Goal: Task Accomplishment & Management: Manage account settings

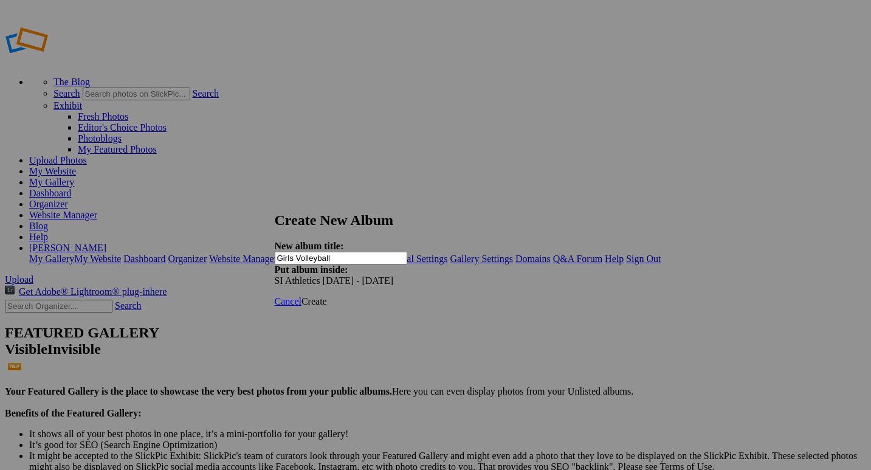
type input "Girls Volleyball"
click at [327, 296] on span "Create" at bounding box center [315, 301] width 26 height 10
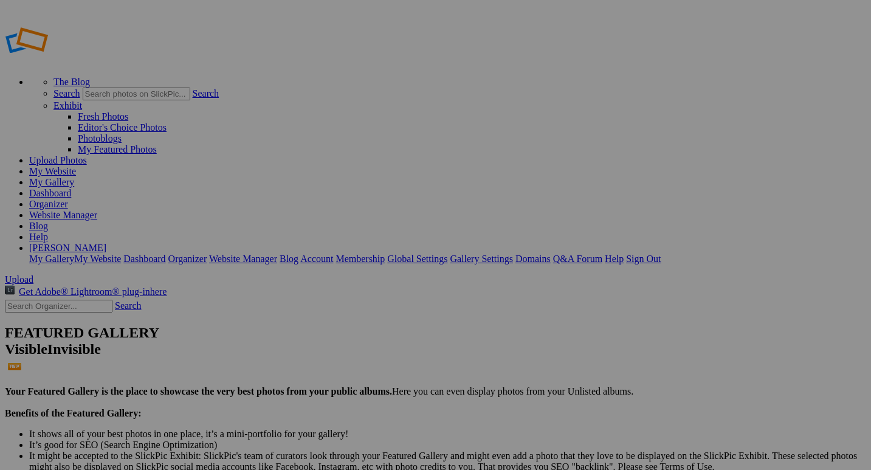
drag, startPoint x: 69, startPoint y: 161, endPoint x: 68, endPoint y: 252, distance: 91.2
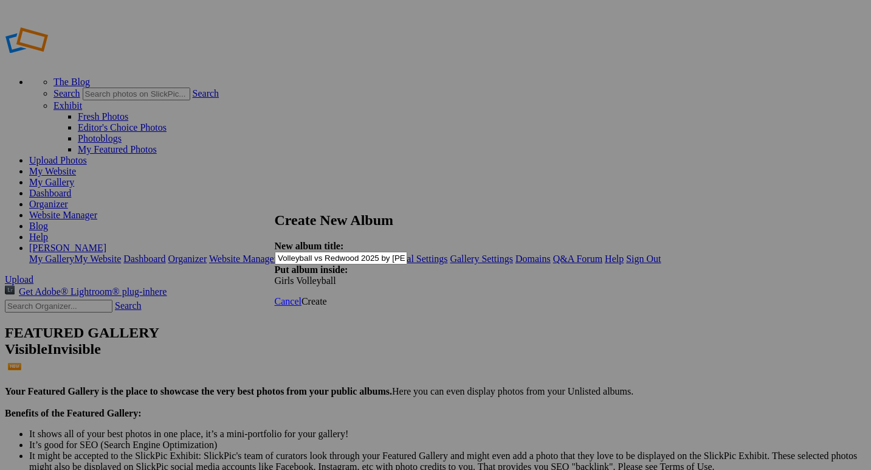
scroll to position [0, 46]
type input "Varsity Girls Volleyball vs Redwood 2025 by [PERSON_NAME]"
click at [327, 296] on span "Create" at bounding box center [315, 301] width 26 height 10
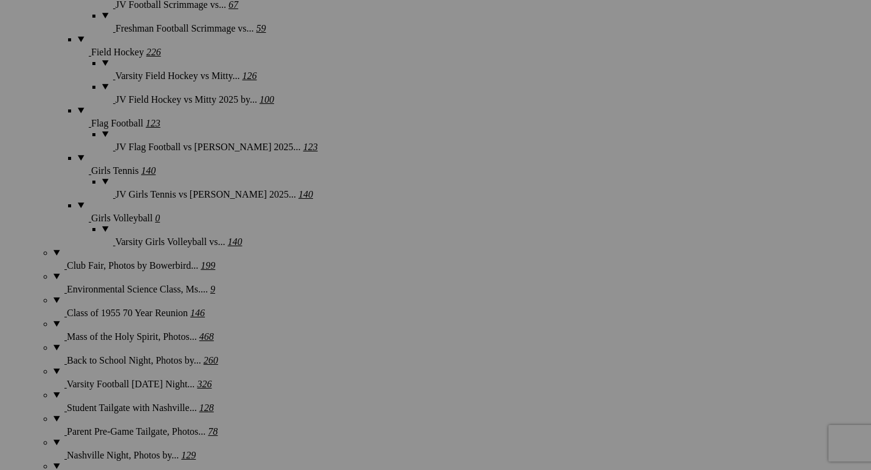
scroll to position [1176, 0]
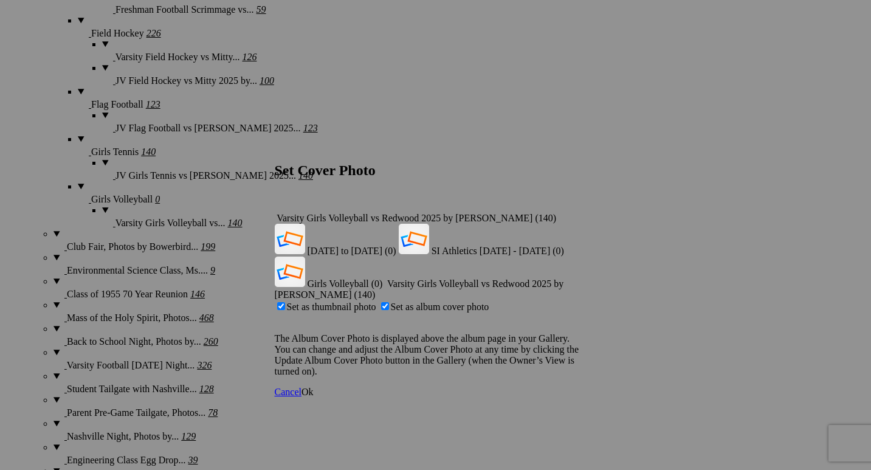
click at [577, 213] on div "Varsity Girls Volleyball vs Redwood 2025 by Paul Ghiglieri (140)" at bounding box center [436, 218] width 322 height 11
click at [383, 279] on span "Girls Volleyball (0)" at bounding box center [345, 284] width 75 height 10
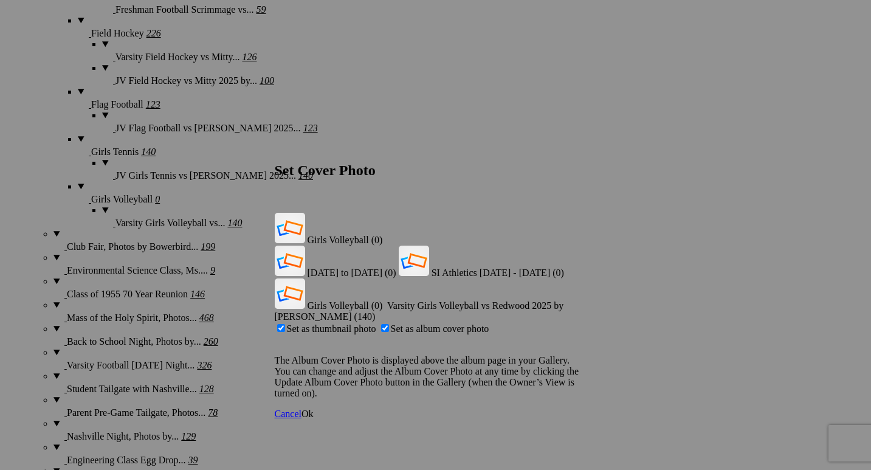
click at [314, 409] on span "Ok" at bounding box center [308, 414] width 12 height 10
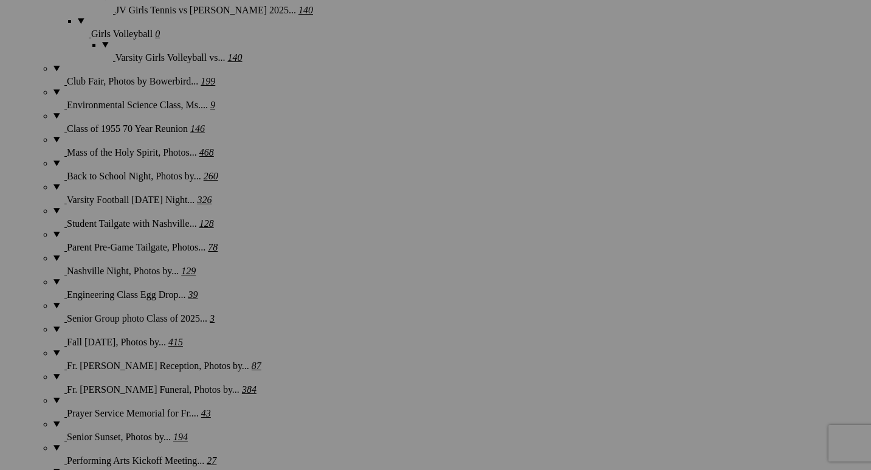
scroll to position [1346, 0]
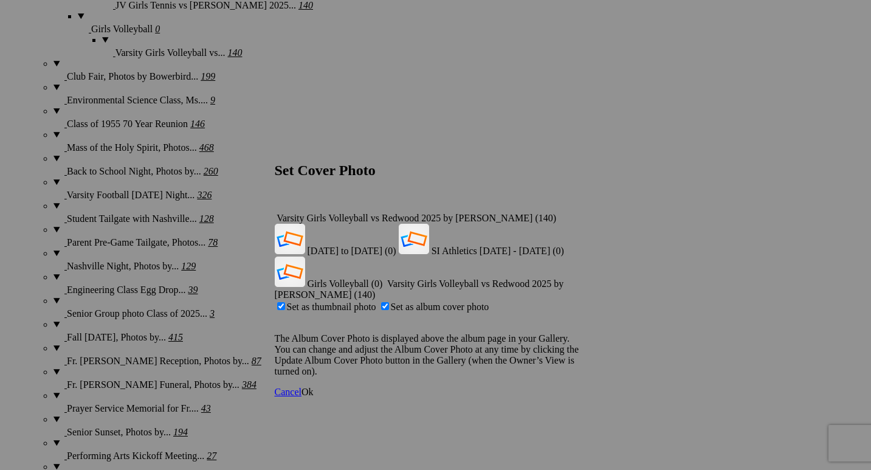
click at [577, 213] on div "Varsity Girls Volleyball vs Redwood 2025 by Paul Ghiglieri (140)" at bounding box center [436, 218] width 322 height 11
click at [383, 279] on span "Girls Volleyball (0)" at bounding box center [345, 284] width 75 height 10
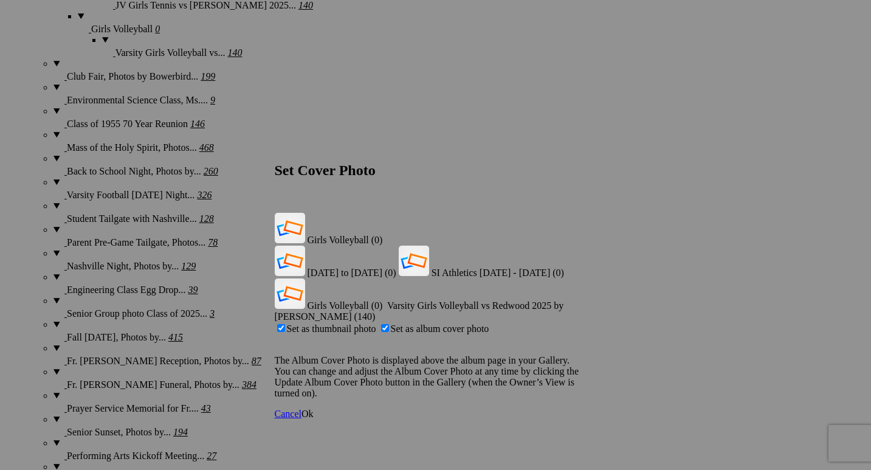
click at [314, 409] on span "Ok" at bounding box center [308, 414] width 12 height 10
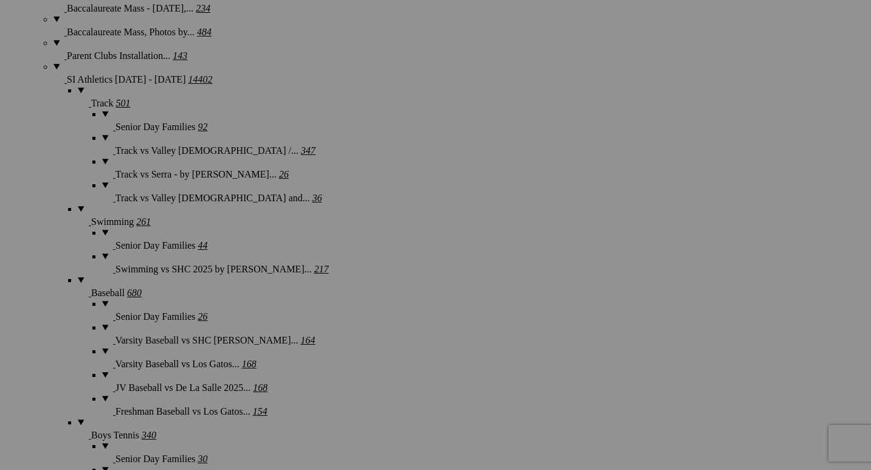
scroll to position [2274, 0]
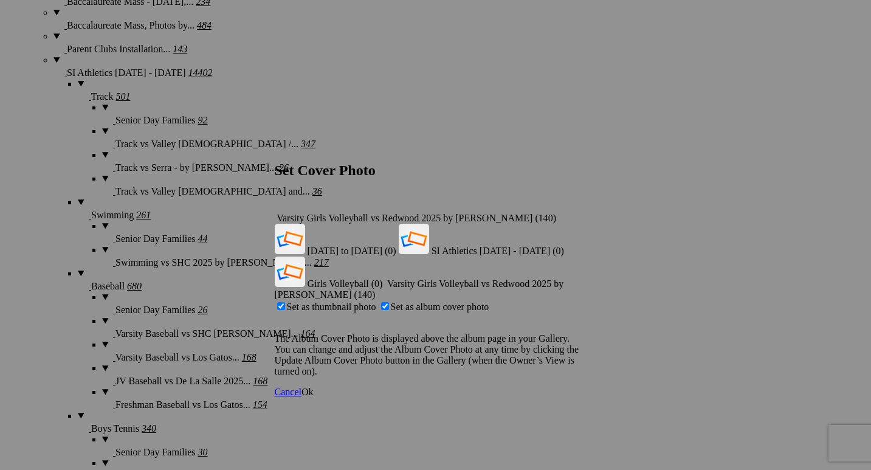
click at [314, 387] on span "Ok" at bounding box center [308, 392] width 12 height 10
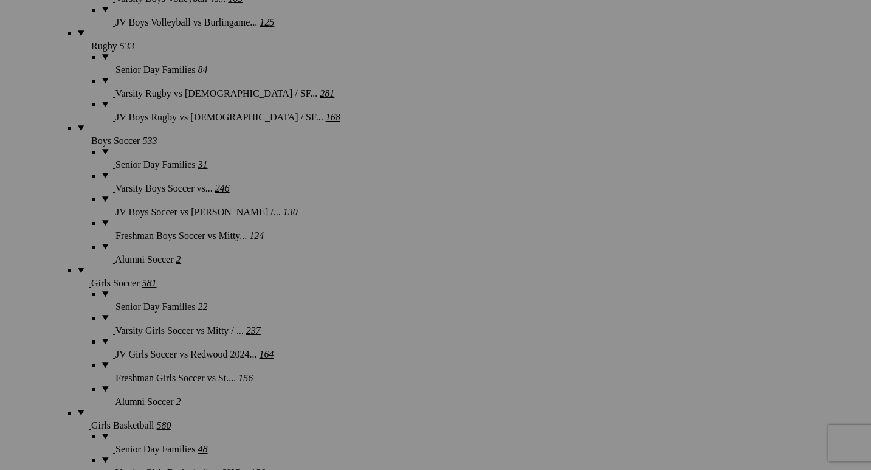
scroll to position [3273, 0]
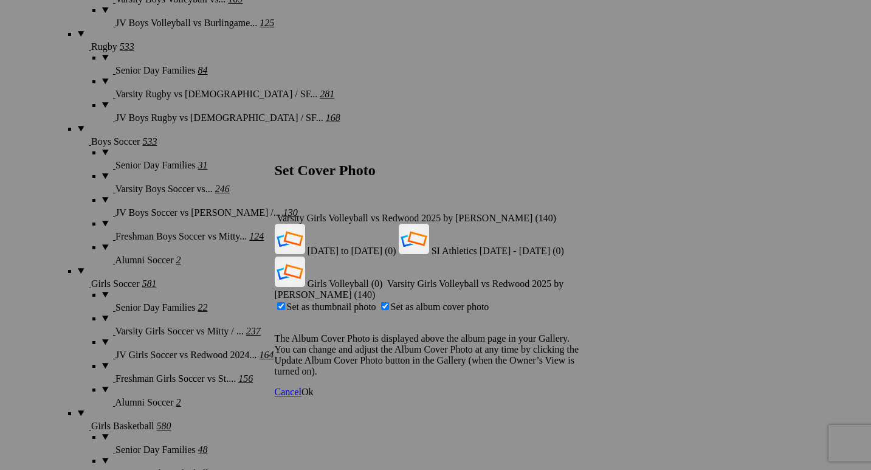
click at [577, 213] on div "Varsity Girls Volleyball vs Redwood 2025 by Paul Ghiglieri (140)" at bounding box center [436, 218] width 322 height 11
click at [383, 279] on span "Girls Volleyball (0)" at bounding box center [345, 284] width 75 height 10
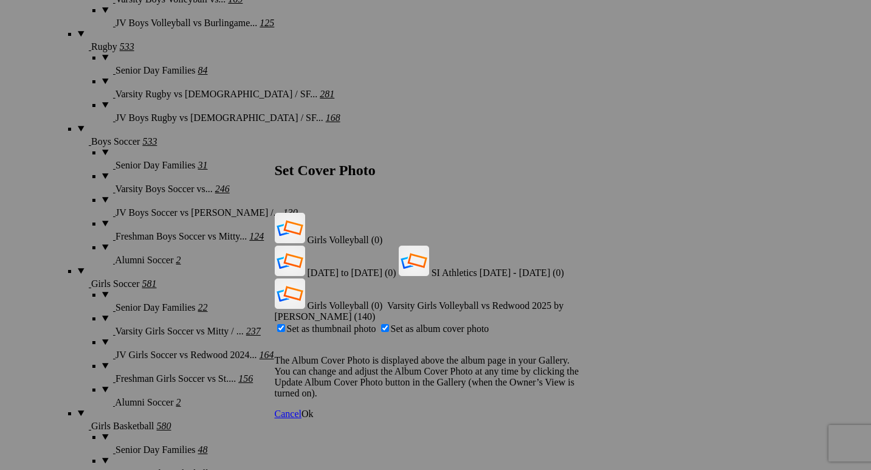
click at [314, 409] on link "Ok" at bounding box center [308, 414] width 12 height 10
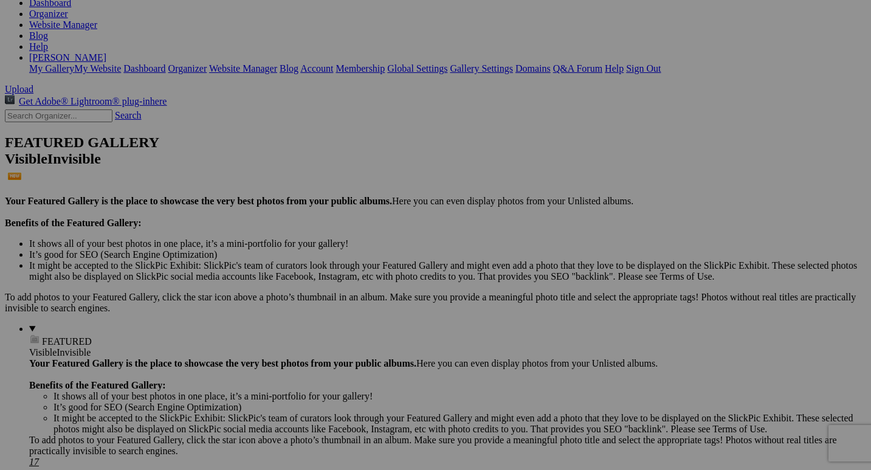
scroll to position [0, 0]
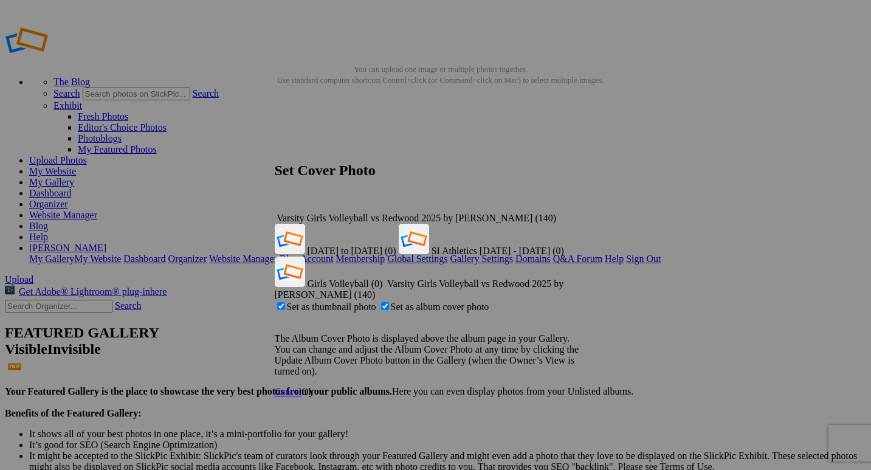
click at [575, 213] on div "Varsity Girls Volleyball vs Redwood 2025 by Paul Ghiglieri (140)" at bounding box center [436, 218] width 322 height 11
click at [383, 279] on span "Girls Volleyball (0)" at bounding box center [345, 284] width 75 height 10
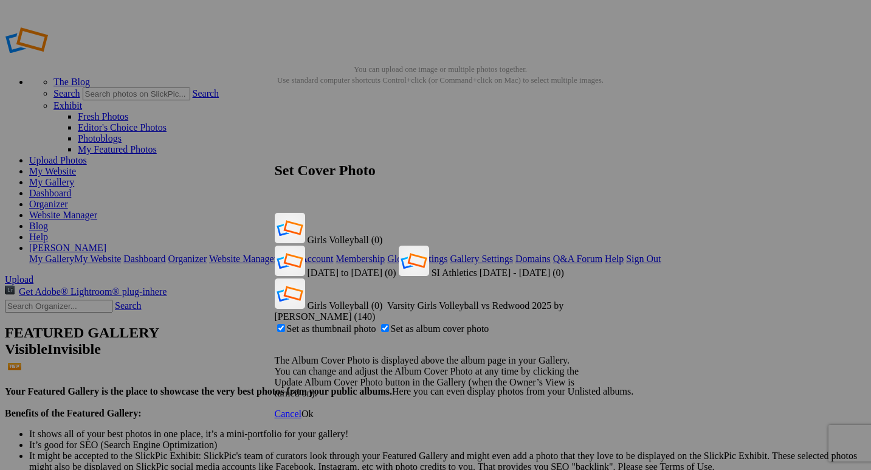
click at [314, 409] on span "Ok" at bounding box center [308, 414] width 12 height 10
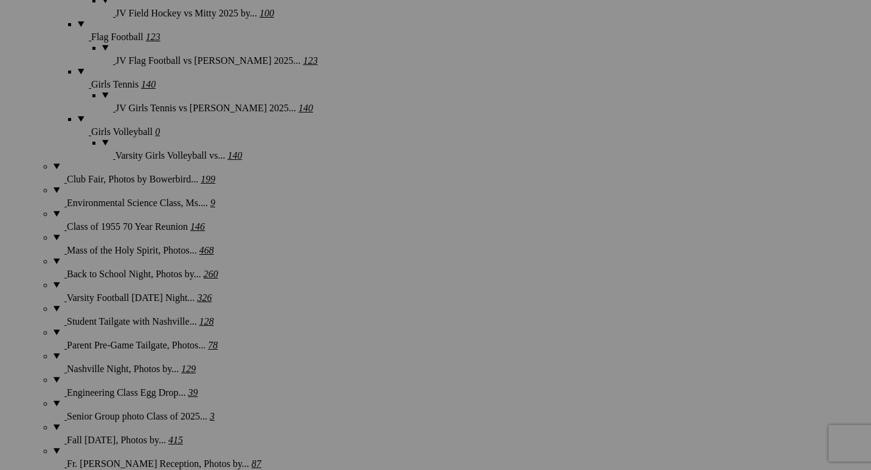
scroll to position [1244, 0]
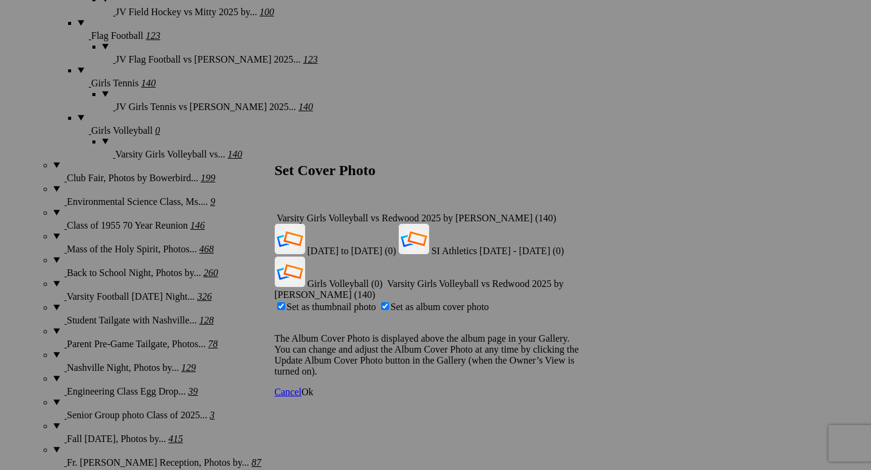
click at [575, 213] on div "Varsity Girls Volleyball vs Redwood 2025 by Paul Ghiglieri (140)" at bounding box center [436, 218] width 322 height 11
click at [383, 279] on span "Girls Volleyball (0)" at bounding box center [345, 284] width 75 height 10
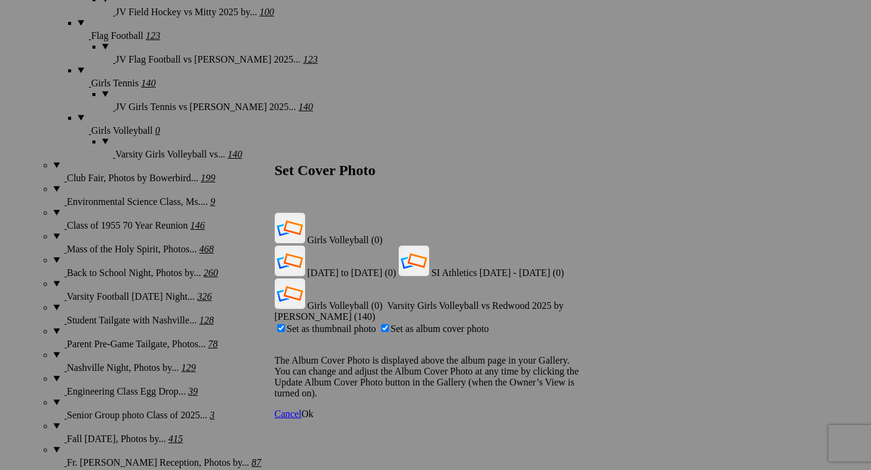
click at [314, 409] on span "Ok" at bounding box center [308, 414] width 12 height 10
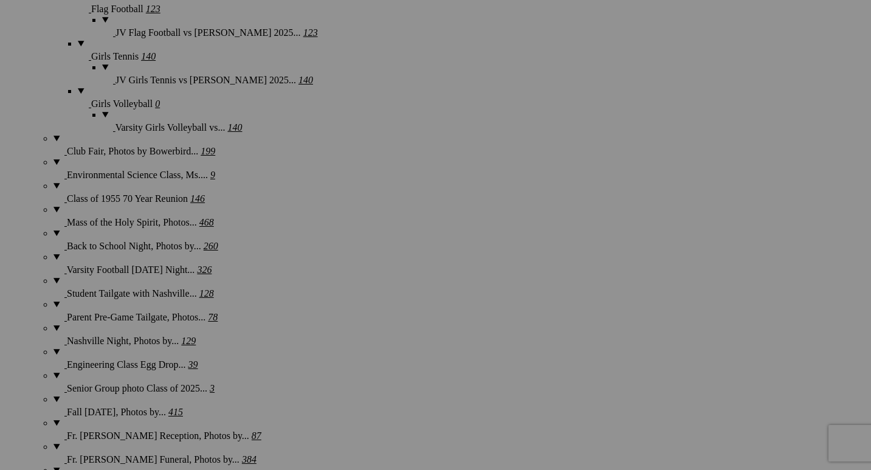
scroll to position [1276, 0]
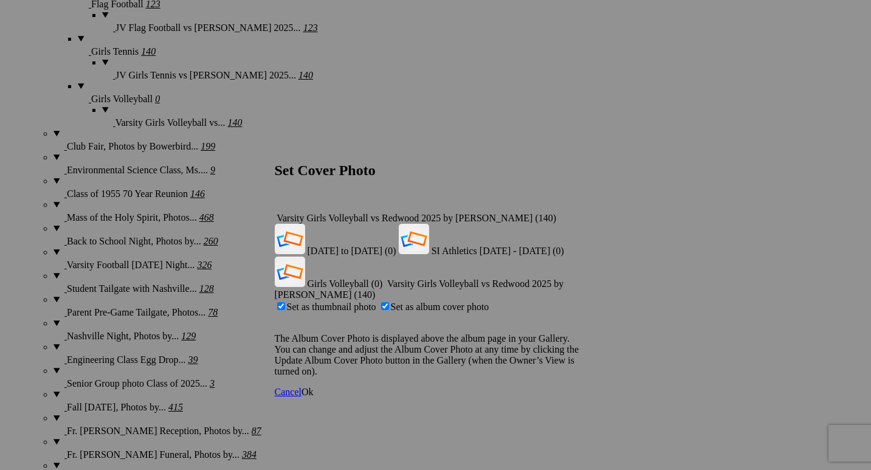
click at [578, 213] on div "Varsity Girls Volleyball vs Redwood 2025 by Paul Ghiglieri (140)" at bounding box center [436, 218] width 322 height 11
click at [383, 279] on span "Girls Volleyball (0)" at bounding box center [345, 284] width 75 height 10
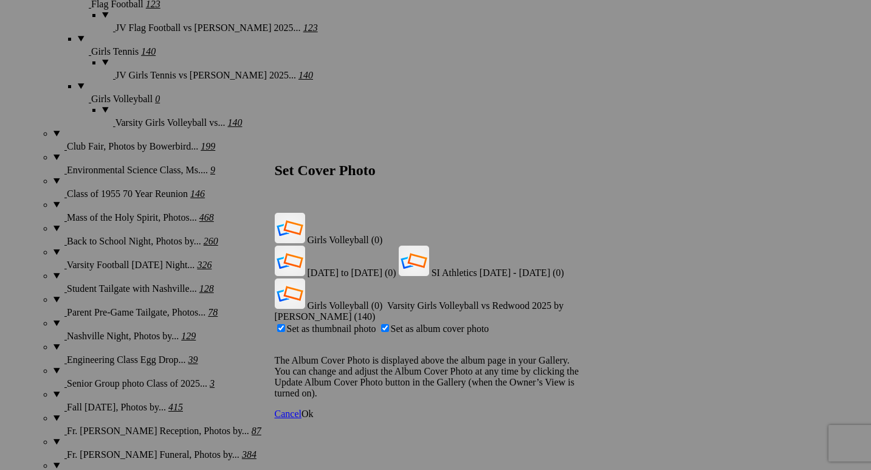
click at [314, 409] on span "Ok" at bounding box center [308, 414] width 12 height 10
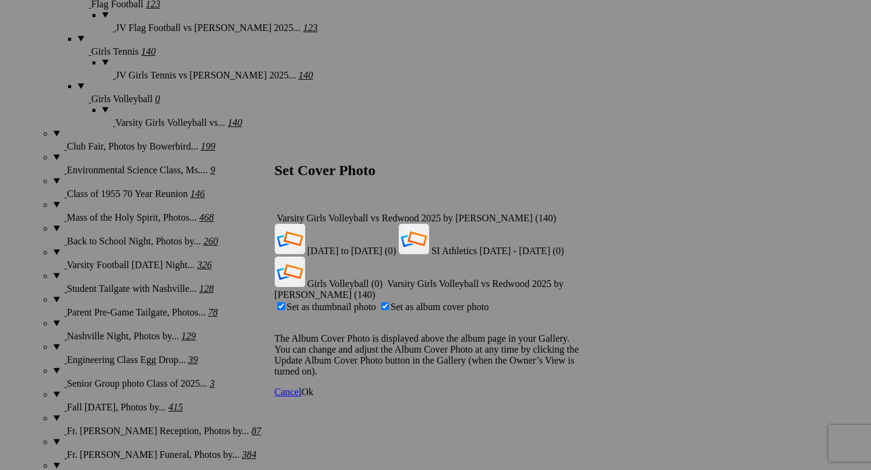
click at [580, 213] on div "Varsity Girls Volleyball vs Redwood 2025 by Paul Ghiglieri (140)" at bounding box center [436, 218] width 322 height 11
click at [383, 279] on span "Girls Volleyball (0)" at bounding box center [345, 284] width 75 height 10
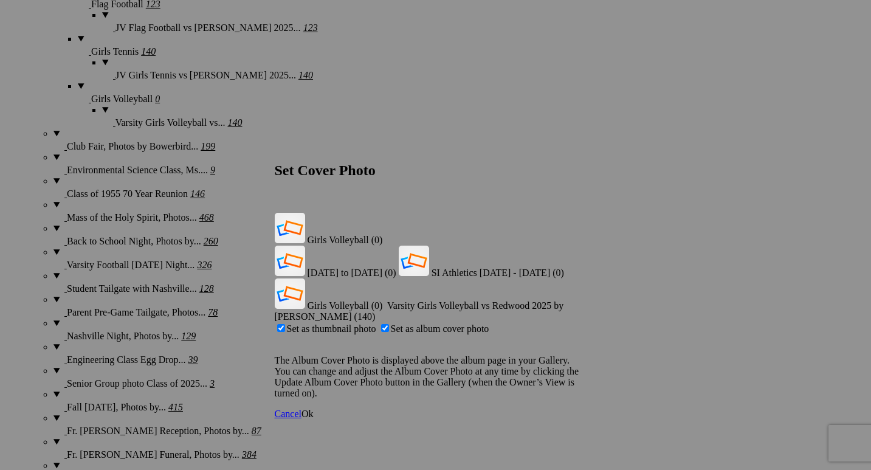
click at [314, 409] on span "Ok" at bounding box center [308, 414] width 12 height 10
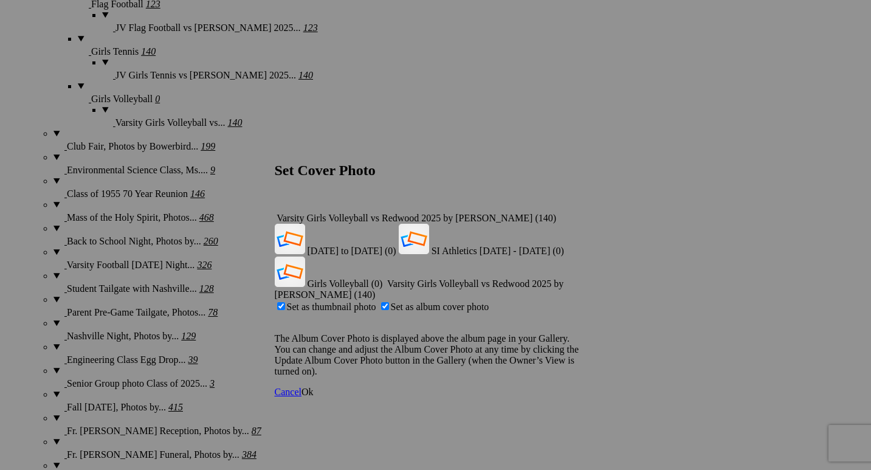
click at [578, 213] on div "Varsity Girls Volleyball vs Redwood 2025 by Paul Ghiglieri (140)" at bounding box center [436, 218] width 322 height 11
click at [383, 279] on span "Girls Volleyball (0)" at bounding box center [345, 284] width 75 height 10
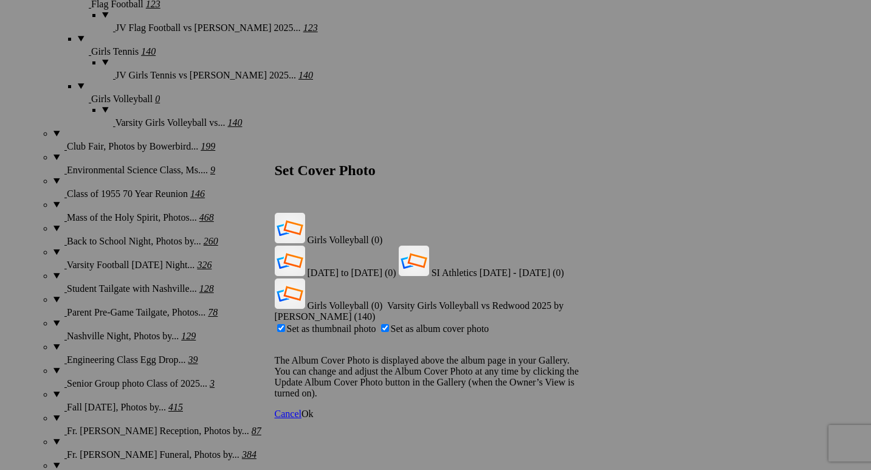
click at [314, 409] on span "Ok" at bounding box center [308, 414] width 12 height 10
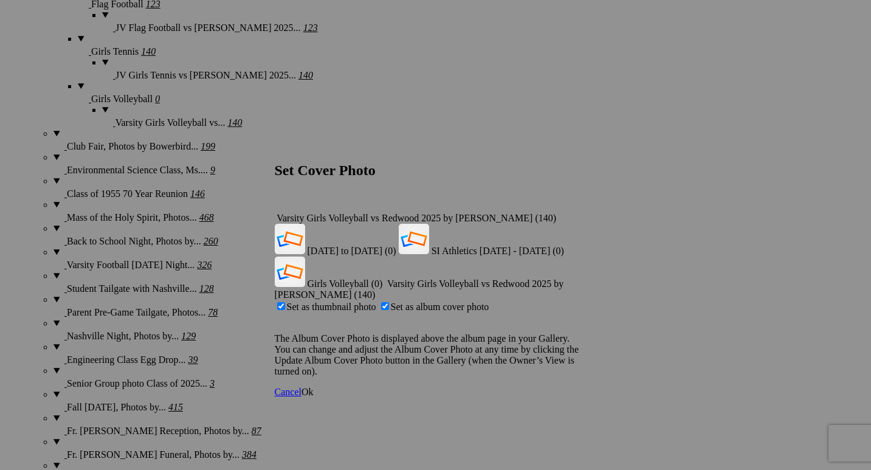
click at [575, 213] on div "Varsity Girls Volleyball vs Redwood 2025 by Paul Ghiglieri (140)" at bounding box center [436, 218] width 322 height 11
click at [383, 279] on span "Girls Volleyball (0)" at bounding box center [345, 284] width 75 height 10
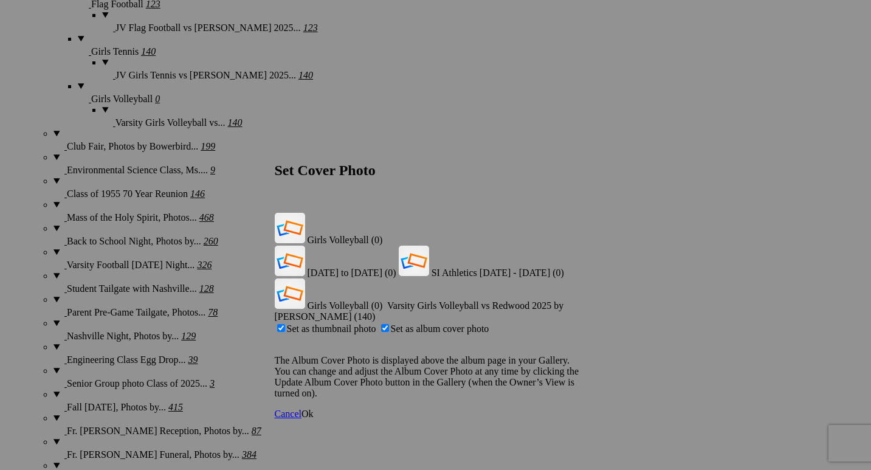
click at [314, 409] on span "Ok" at bounding box center [308, 414] width 12 height 10
